Goal: Task Accomplishment & Management: Manage account settings

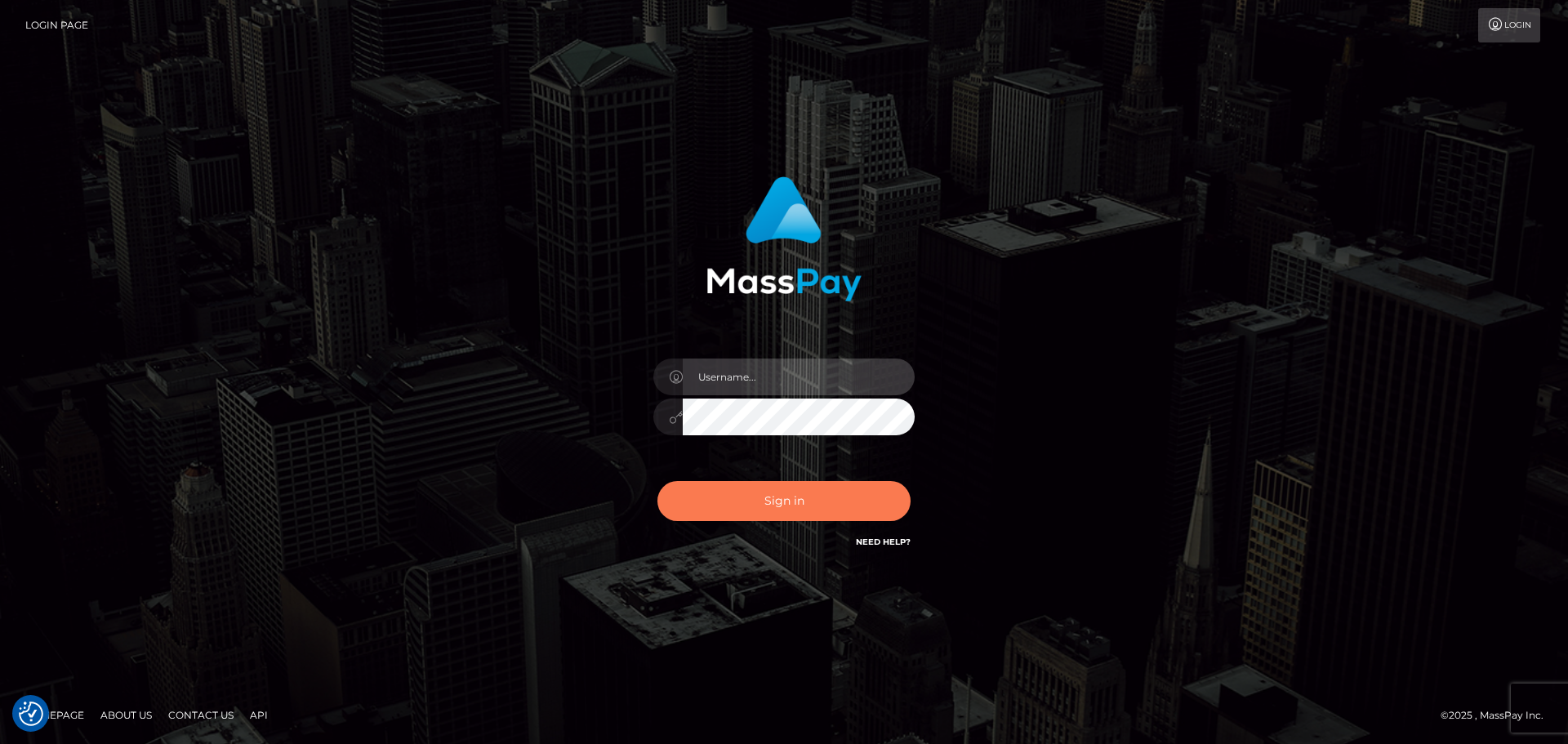
type input "[PERSON_NAME].Silversocial"
click at [811, 497] on button "Sign in" at bounding box center [784, 501] width 253 height 40
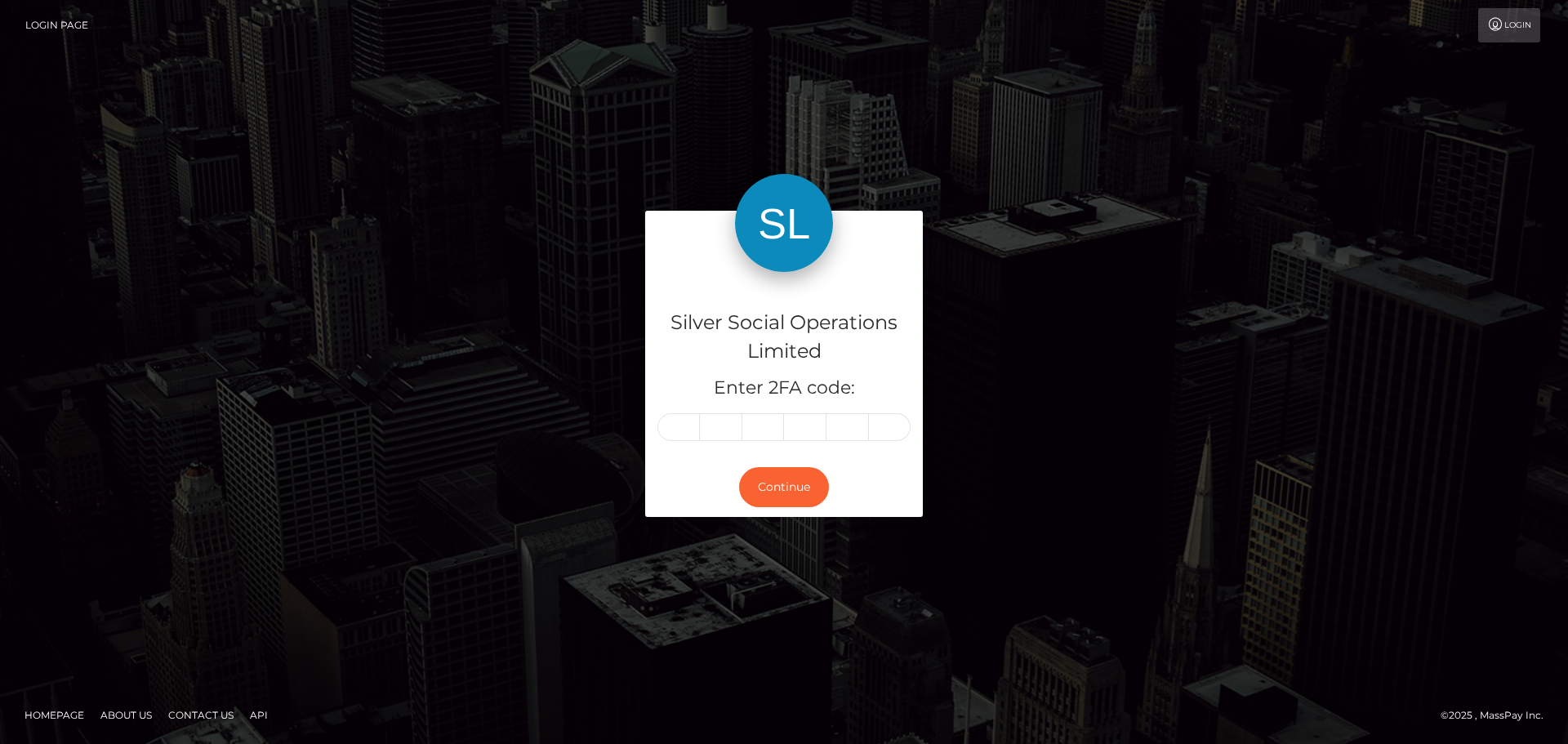
click at [679, 427] on input "text" at bounding box center [679, 427] width 42 height 28
type input "2"
type input "0"
type input "1"
type input "2"
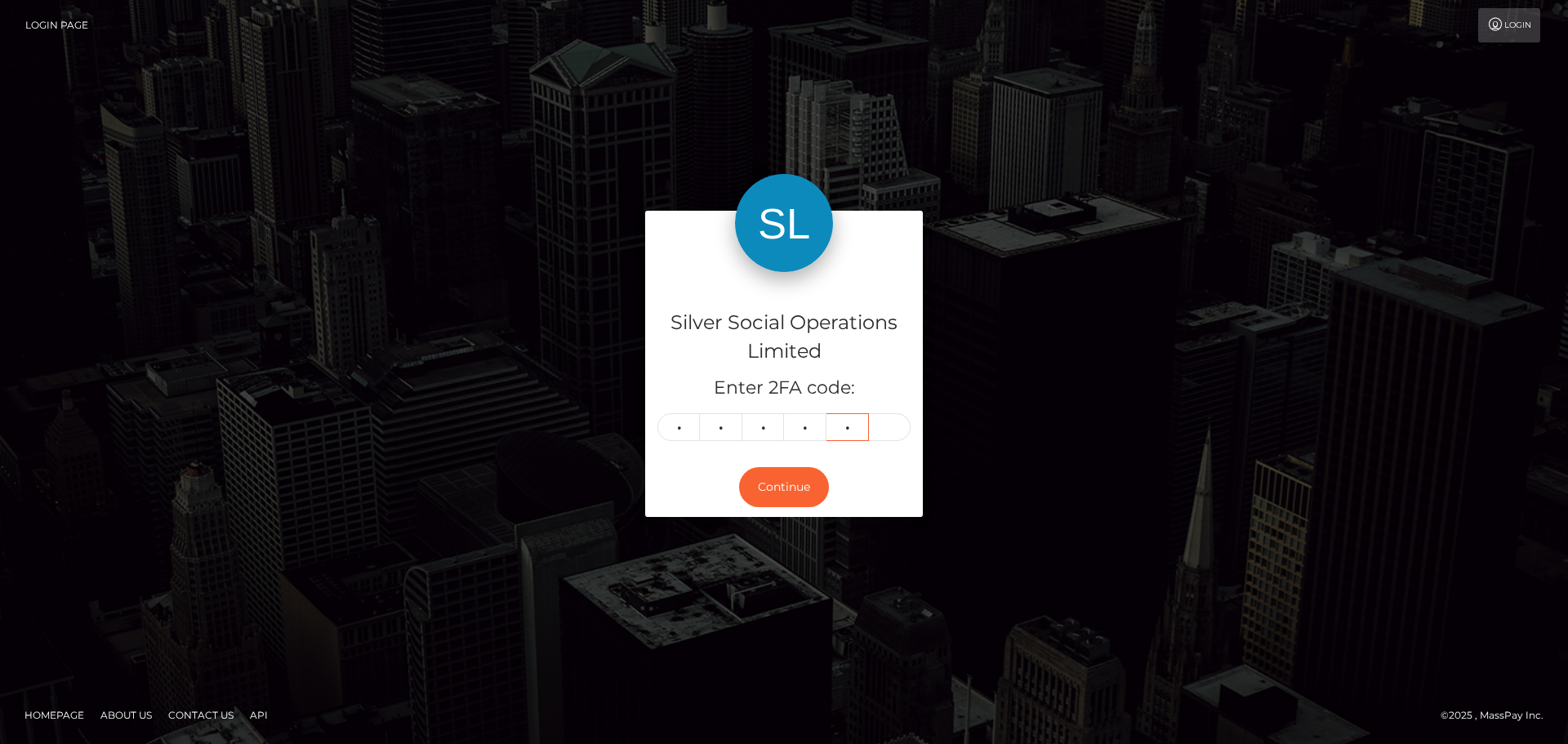
type input "5"
type input "2"
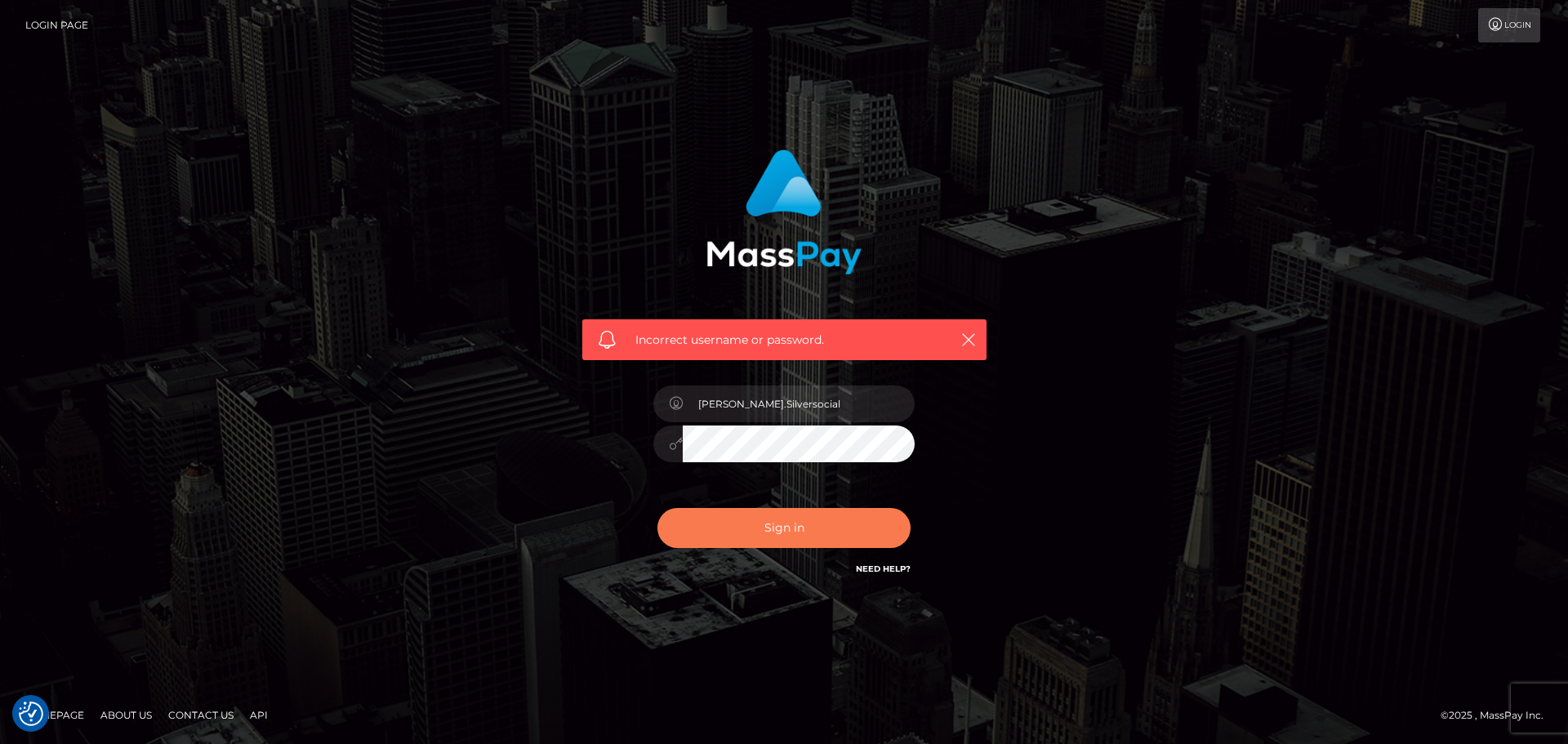
click at [744, 528] on button "Sign in" at bounding box center [784, 528] width 253 height 40
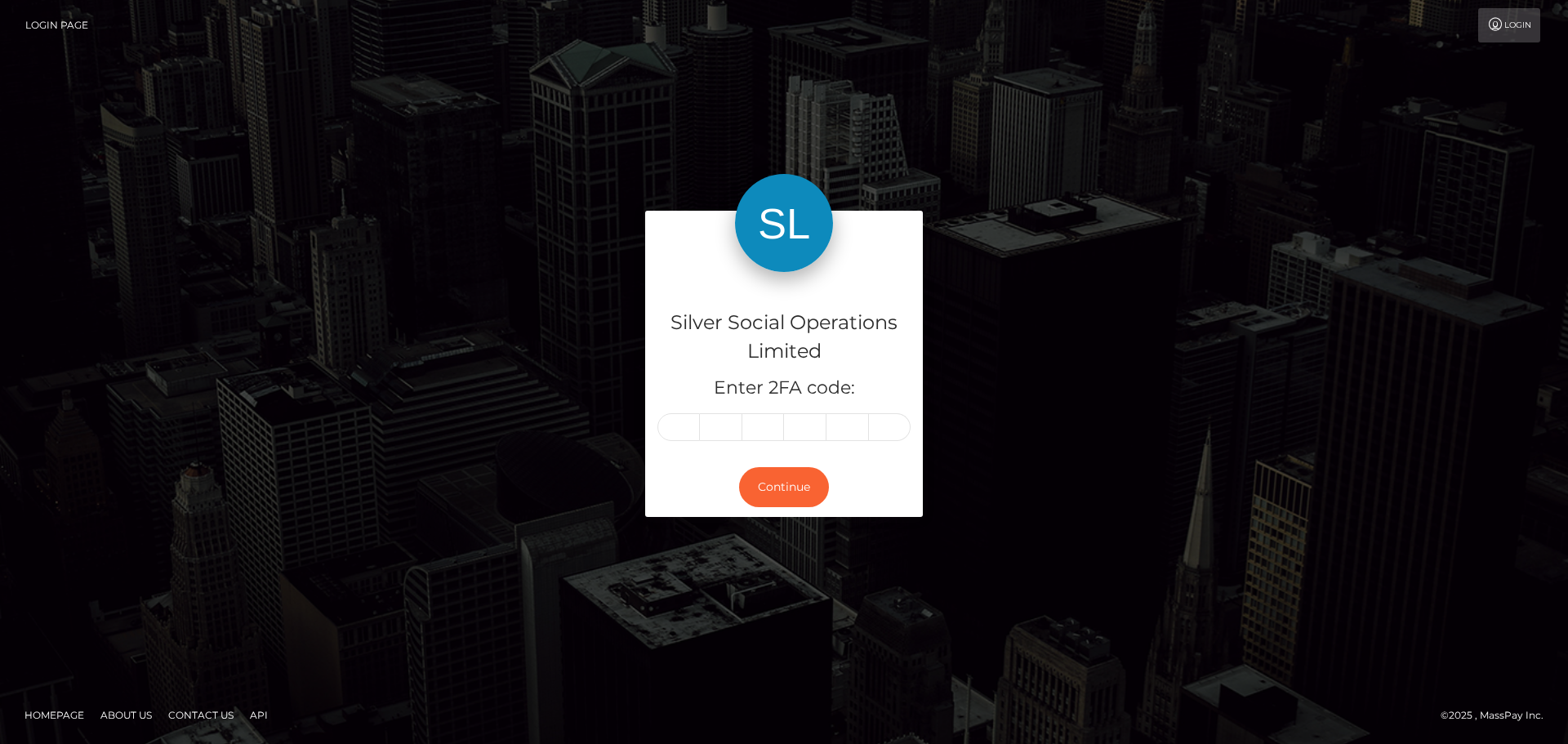
click at [687, 426] on input "text" at bounding box center [679, 427] width 42 height 28
type input "6"
type input "0"
type input "1"
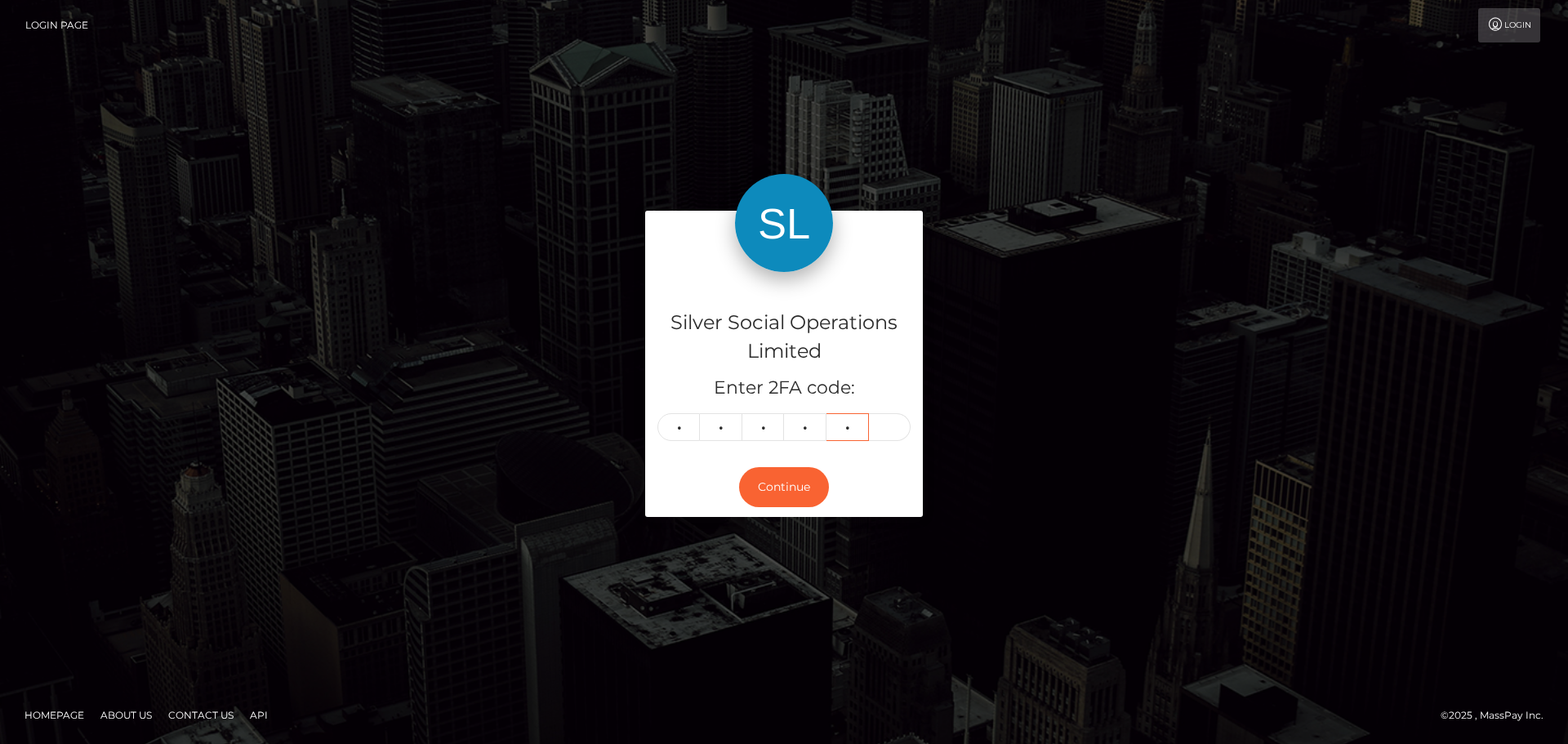
type input "1"
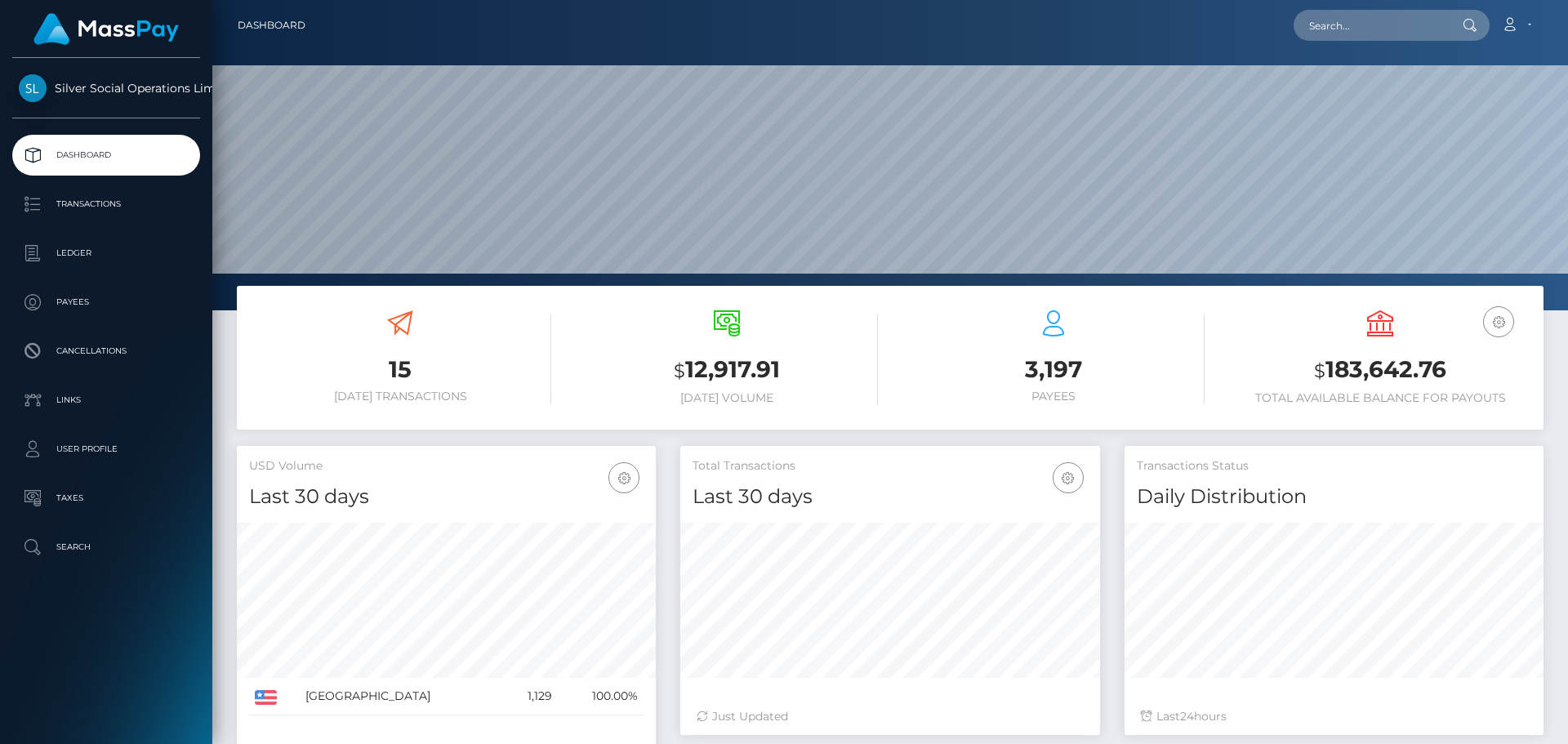
scroll to position [290, 420]
click at [1389, 367] on h3 "$ 183,642.76" at bounding box center [1380, 370] width 302 height 33
copy h3 "183,642.76"
